Goal: Book appointment/travel/reservation

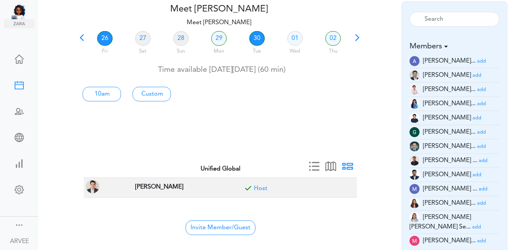
scroll to position [39, 0]
click at [258, 37] on link "30" at bounding box center [256, 38] width 15 height 15
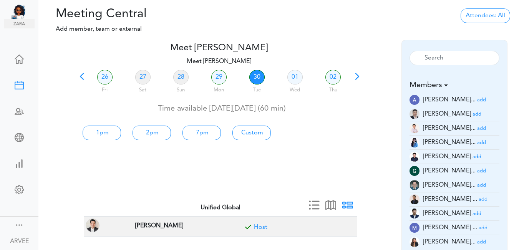
click at [477, 128] on small "add" at bounding box center [481, 128] width 9 height 5
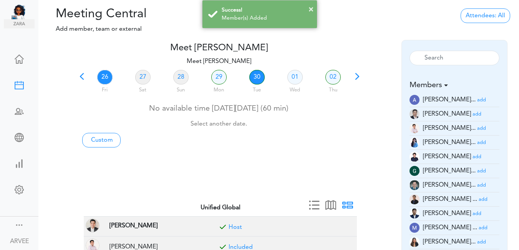
click at [255, 73] on link "30" at bounding box center [256, 77] width 15 height 15
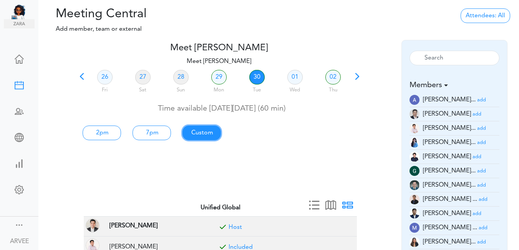
click at [209, 130] on link "Custom" at bounding box center [201, 133] width 38 height 15
type input "Meet [PERSON_NAME]"
type input "[URL][DOMAIN_NAME][SECURITY_DATA]"
type input "[DATE]T14:00"
type input "[DATE]T15:00"
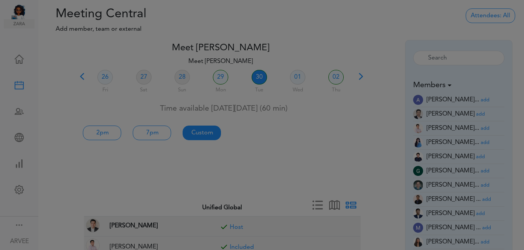
click at [209, 130] on div at bounding box center [262, 125] width 524 height 250
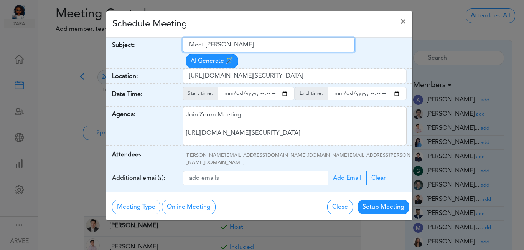
click at [190, 46] on input "Meet [PERSON_NAME]" at bounding box center [269, 45] width 172 height 15
drag, startPoint x: 190, startPoint y: 46, endPoint x: 255, endPoint y: 43, distance: 65.3
click at [255, 43] on input "Meet [PERSON_NAME]" at bounding box center [269, 45] width 172 height 15
paste input "TWE | [PERSON_NAME] & [PERSON_NAME] | 2025 Tax Planning"
type input "TWE | [PERSON_NAME] & [PERSON_NAME] | 2025 Tax Planning"
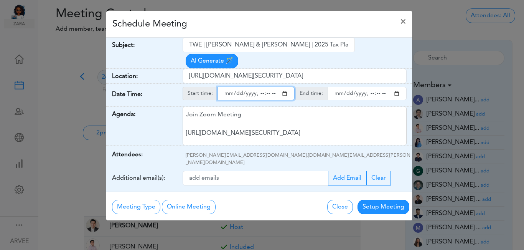
click at [286, 87] on input "starttime" at bounding box center [256, 93] width 77 height 13
click at [258, 87] on input "starttime" at bounding box center [256, 93] width 77 height 13
type input "[DATE]T13:00"
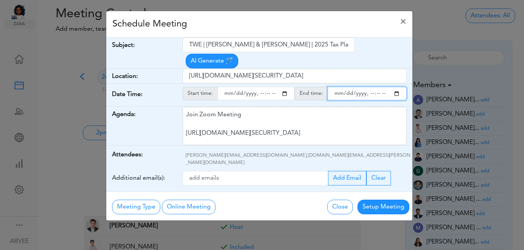
click at [395, 87] on input "endtime" at bounding box center [367, 93] width 79 height 13
click at [370, 87] on input "endtime" at bounding box center [367, 93] width 79 height 13
type input "[DATE]T14:00"
click at [286, 20] on div "Schedule Meeting ×" at bounding box center [259, 24] width 306 height 26
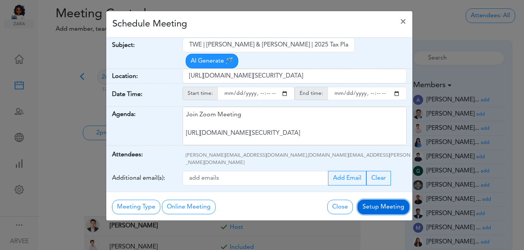
click at [373, 200] on button "Setup Meeting" at bounding box center [384, 207] width 52 height 15
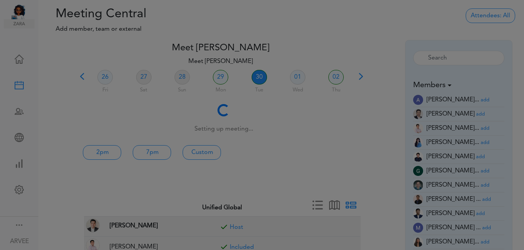
click at [373, 182] on button "Setup Meeting" at bounding box center [384, 187] width 52 height 15
